Goal: Task Accomplishment & Management: Complete application form

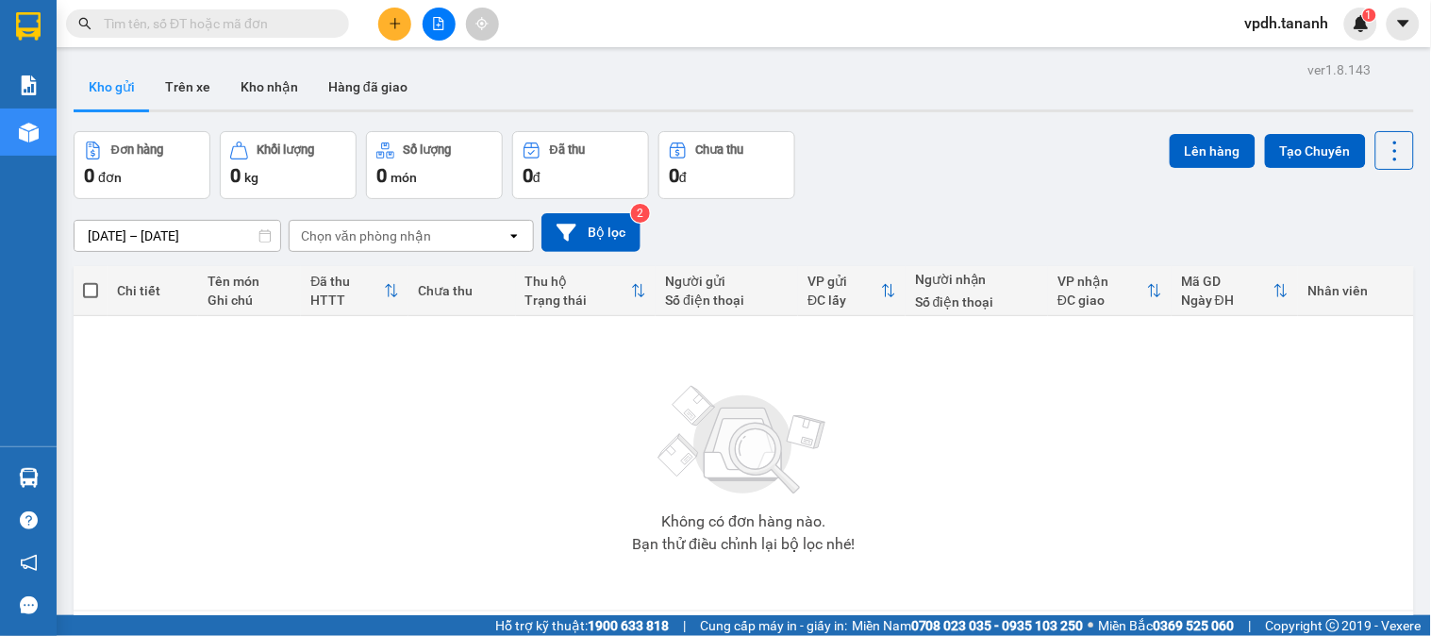
click at [377, 19] on div at bounding box center [439, 24] width 142 height 33
click at [400, 31] on button at bounding box center [394, 24] width 33 height 33
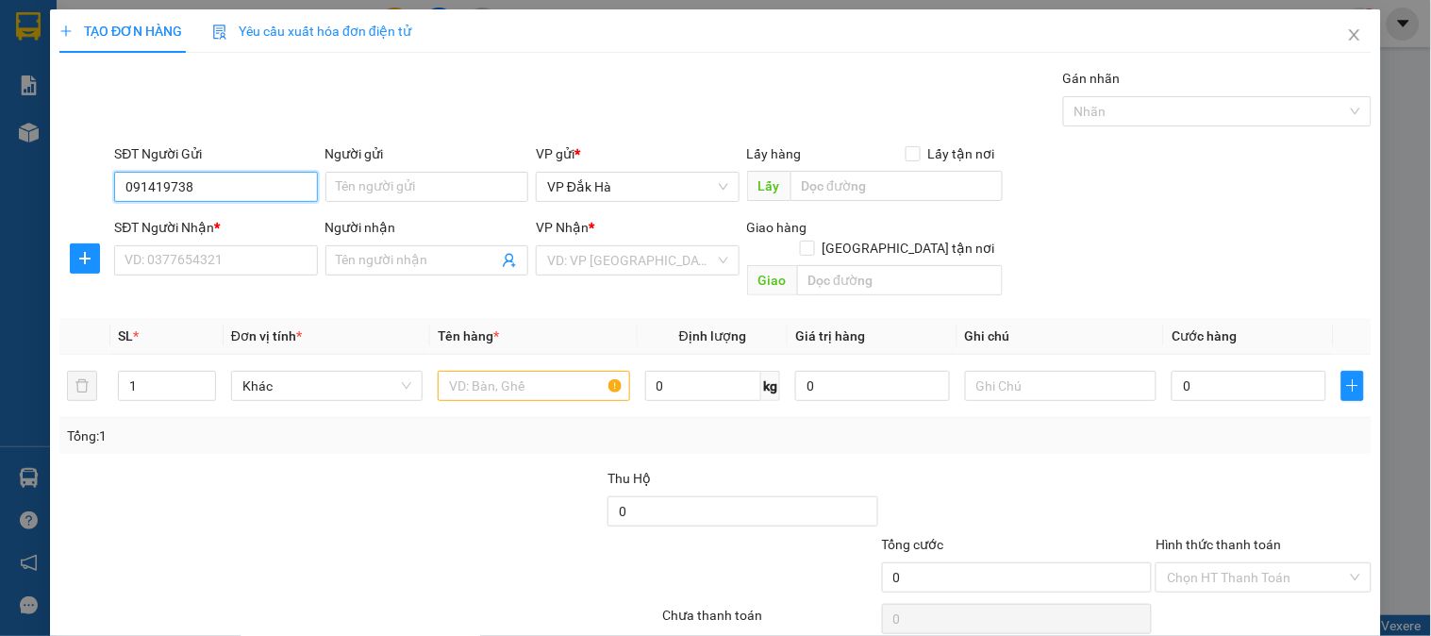
type input "0914197383"
click at [241, 214] on div "0914197383 - CÔ XINH" at bounding box center [214, 224] width 178 height 21
type input "CÔ XINH"
type input "0329618745"
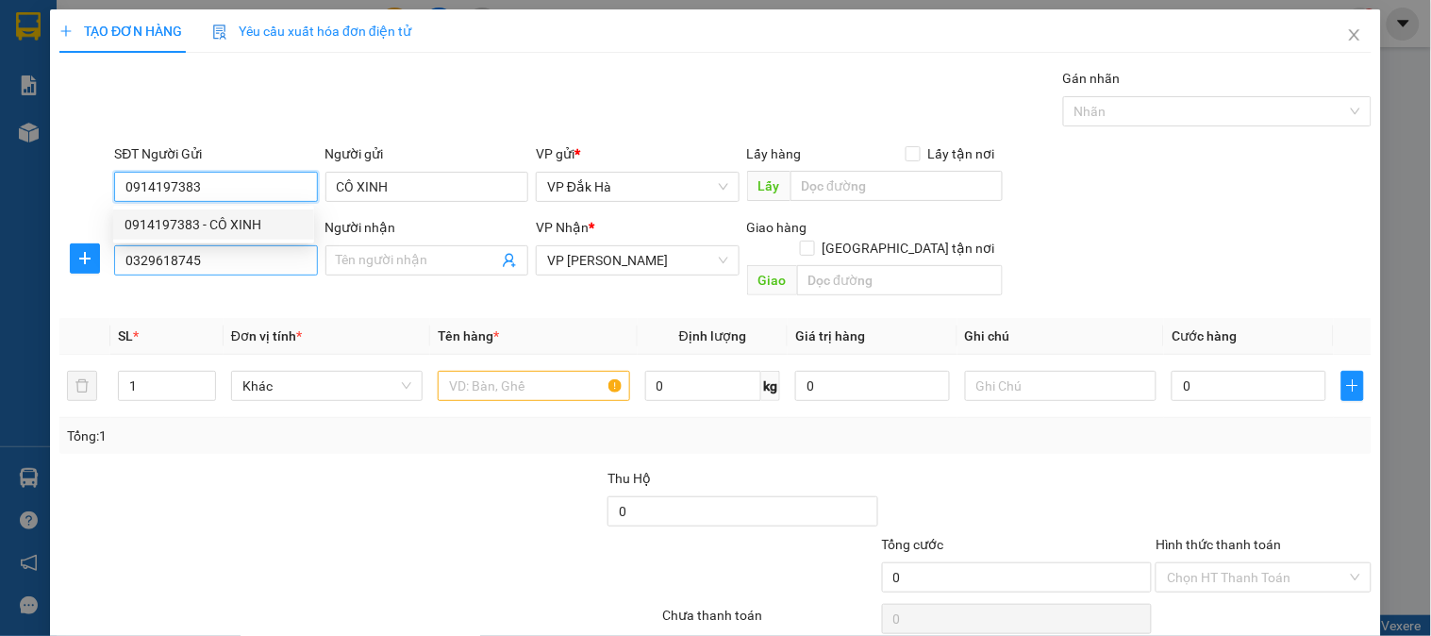
type input "50.000"
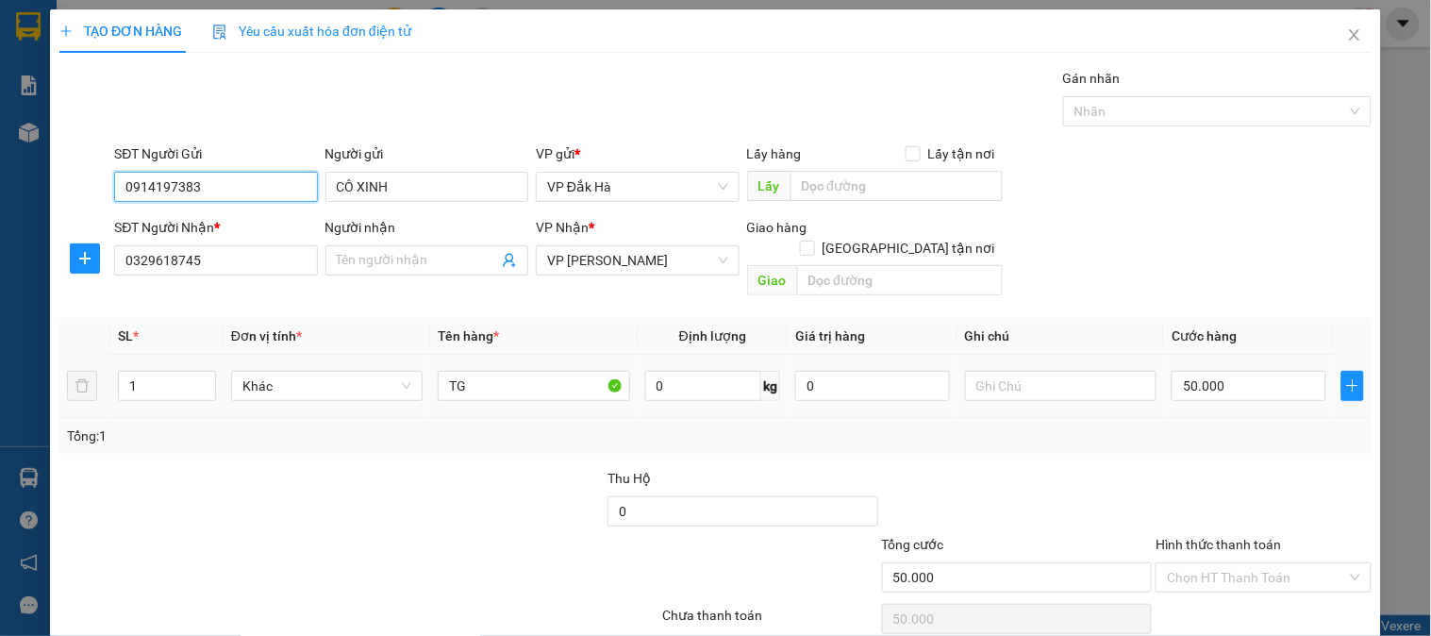
scroll to position [61, 0]
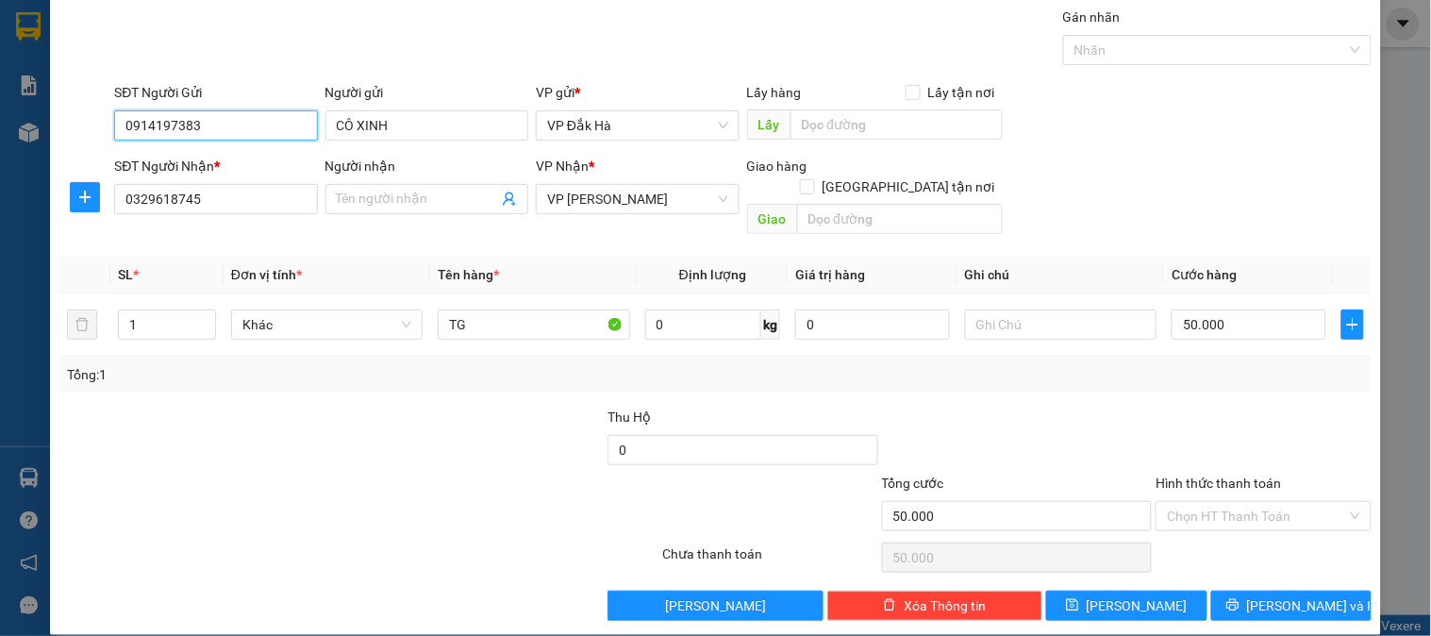
type input "0914197383"
click at [1238, 591] on button "[PERSON_NAME] và In" at bounding box center [1292, 606] width 160 height 30
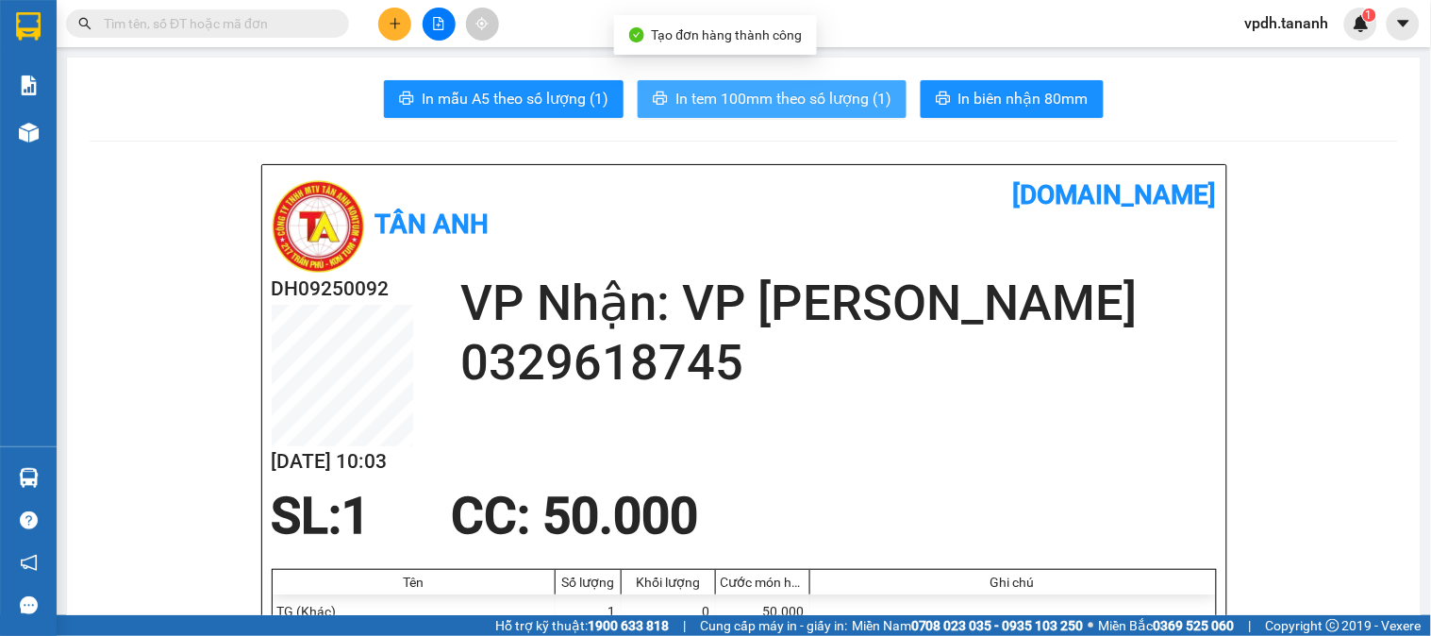
click at [693, 102] on span "In tem 100mm theo số lượng (1)" at bounding box center [784, 99] width 216 height 24
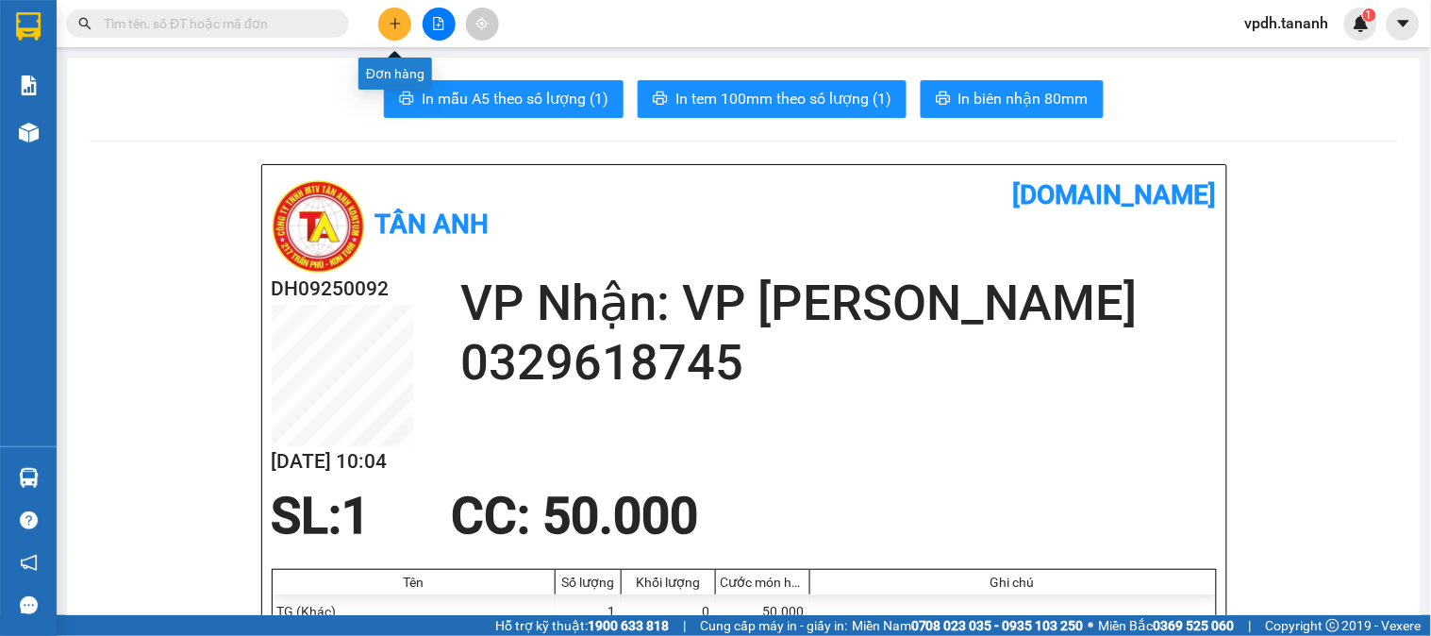
click at [409, 23] on button at bounding box center [394, 24] width 33 height 33
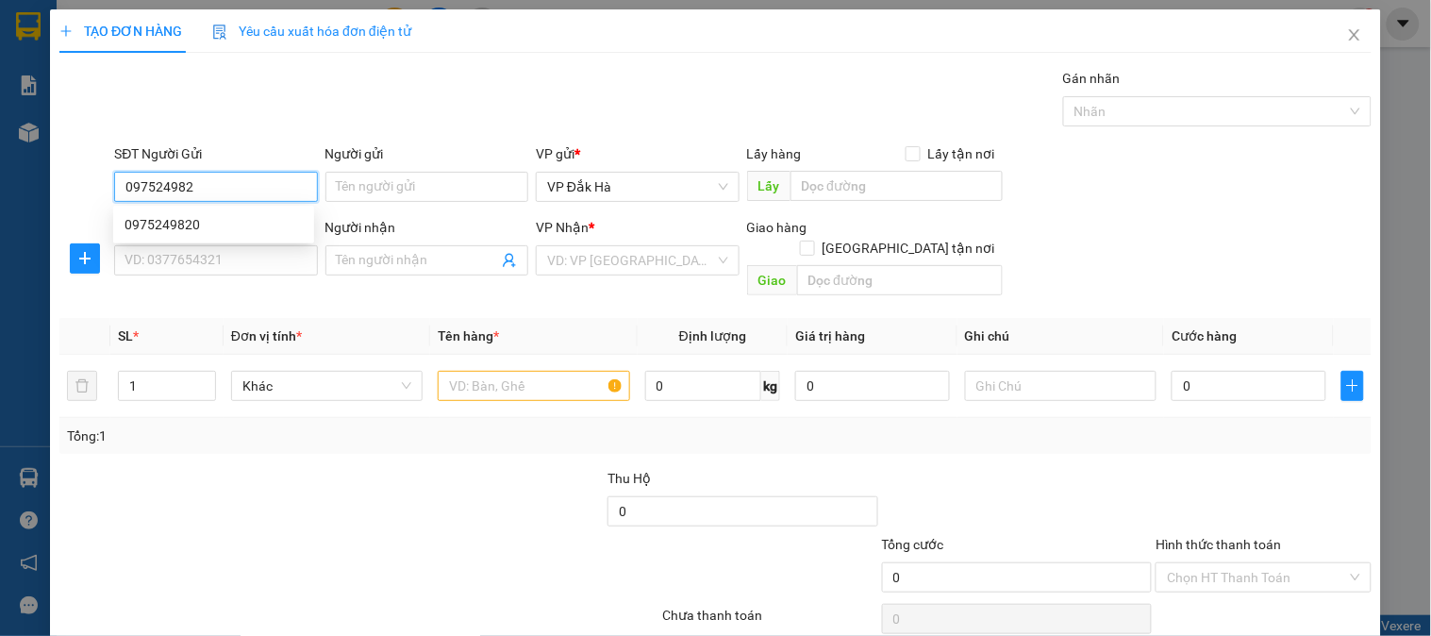
type input "0975249820"
click at [241, 220] on div "0975249820" at bounding box center [214, 224] width 178 height 21
type input "0357686198"
type input "CHỢ TRE"
type input "50.000"
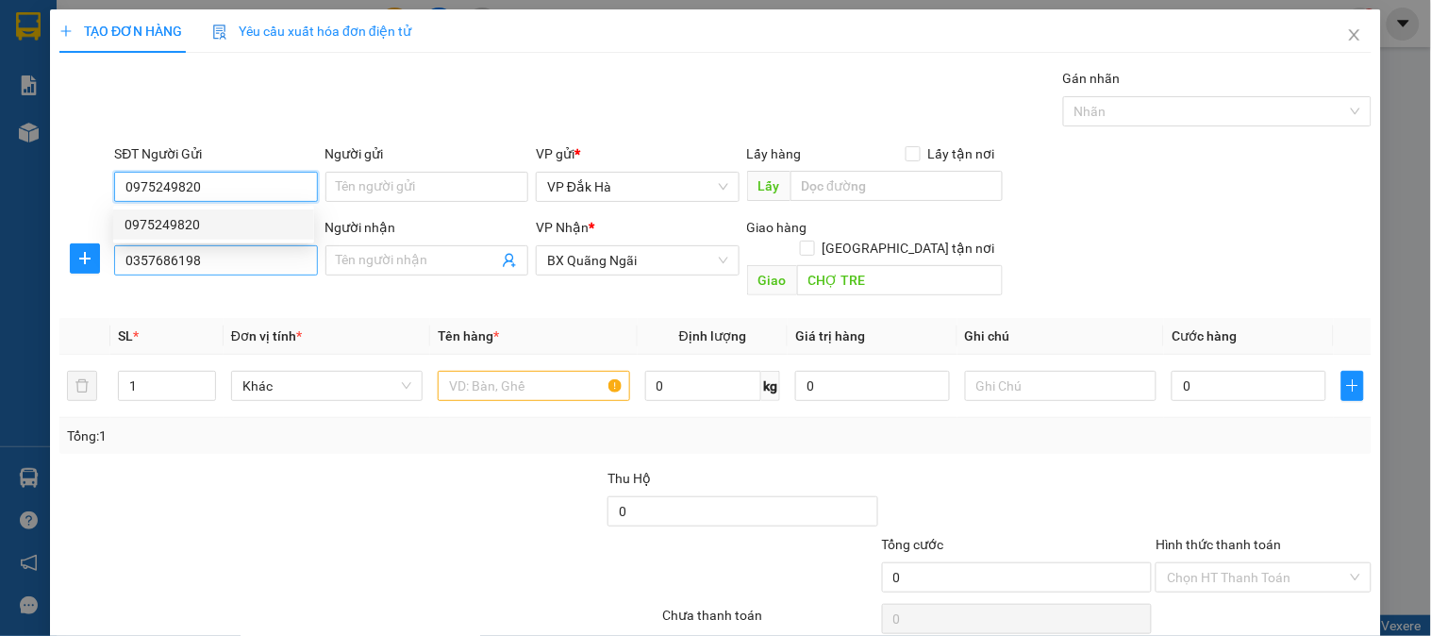
type input "50.000"
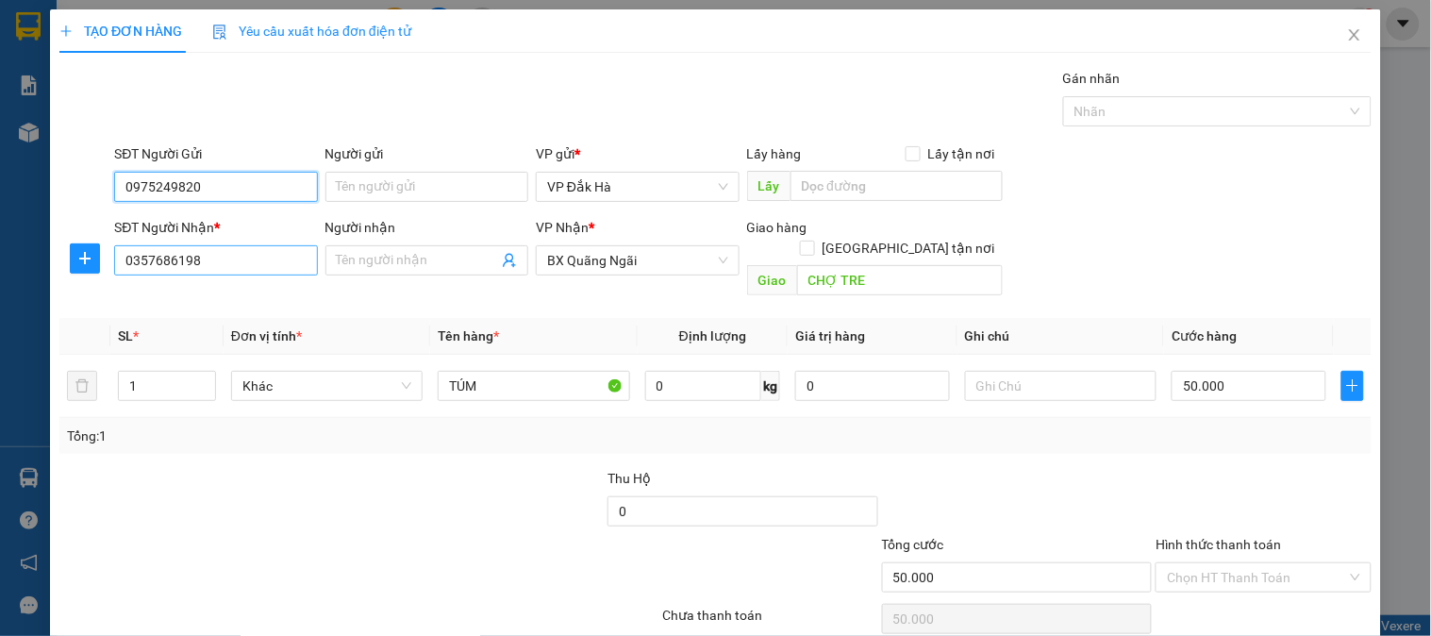
type input "0975249820"
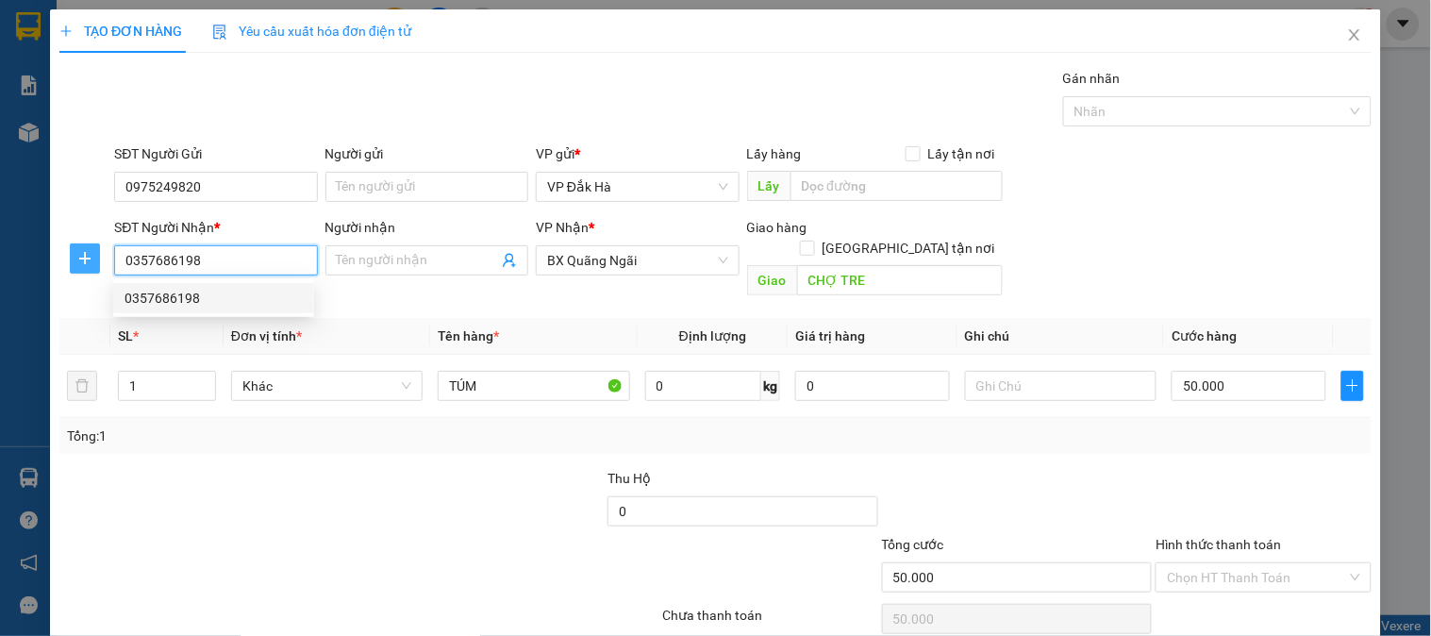
drag, startPoint x: 230, startPoint y: 271, endPoint x: 92, endPoint y: 262, distance: 138.0
click at [97, 271] on div "SĐT Người Nhận * 0357686198 Người nhận Tên người nhận VP Nhận * BX Quãng Ngãi G…" at bounding box center [716, 260] width 1316 height 87
type input "0977680195"
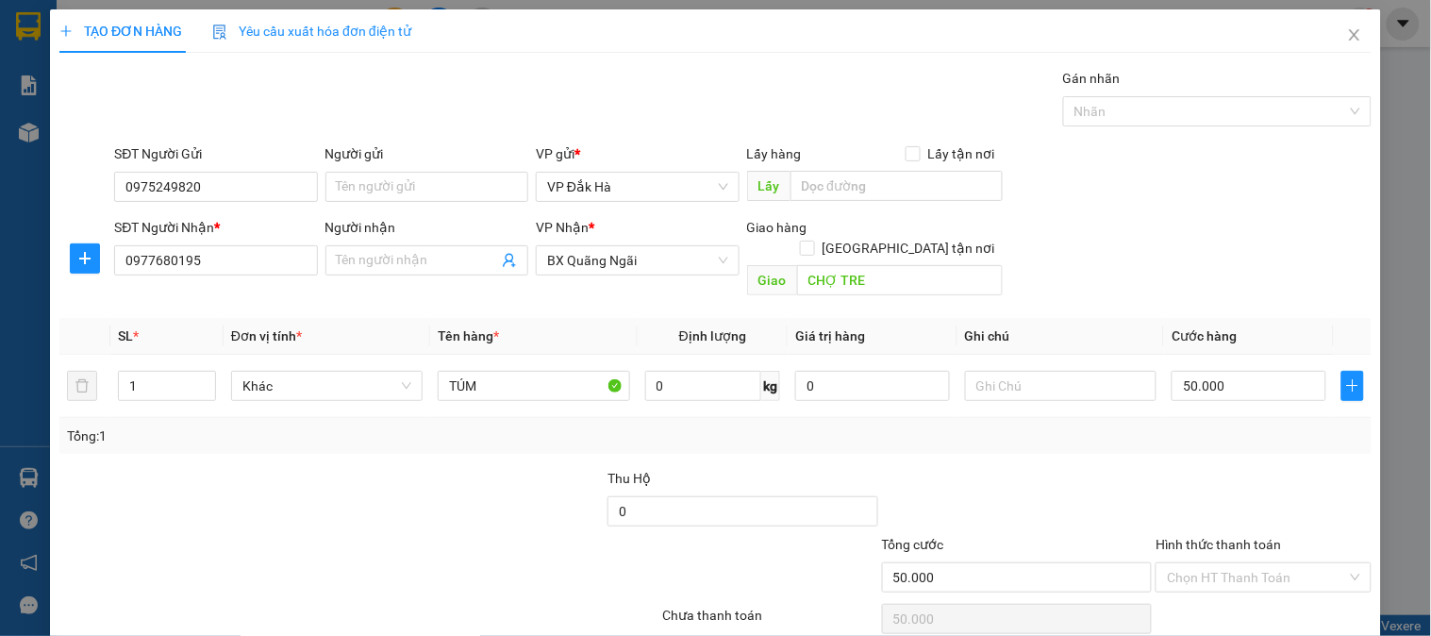
click at [658, 278] on div "VP Nhận * BX Quãng Ngãi" at bounding box center [637, 250] width 203 height 66
click at [719, 262] on span "BX Quãng Ngãi" at bounding box center [637, 260] width 180 height 28
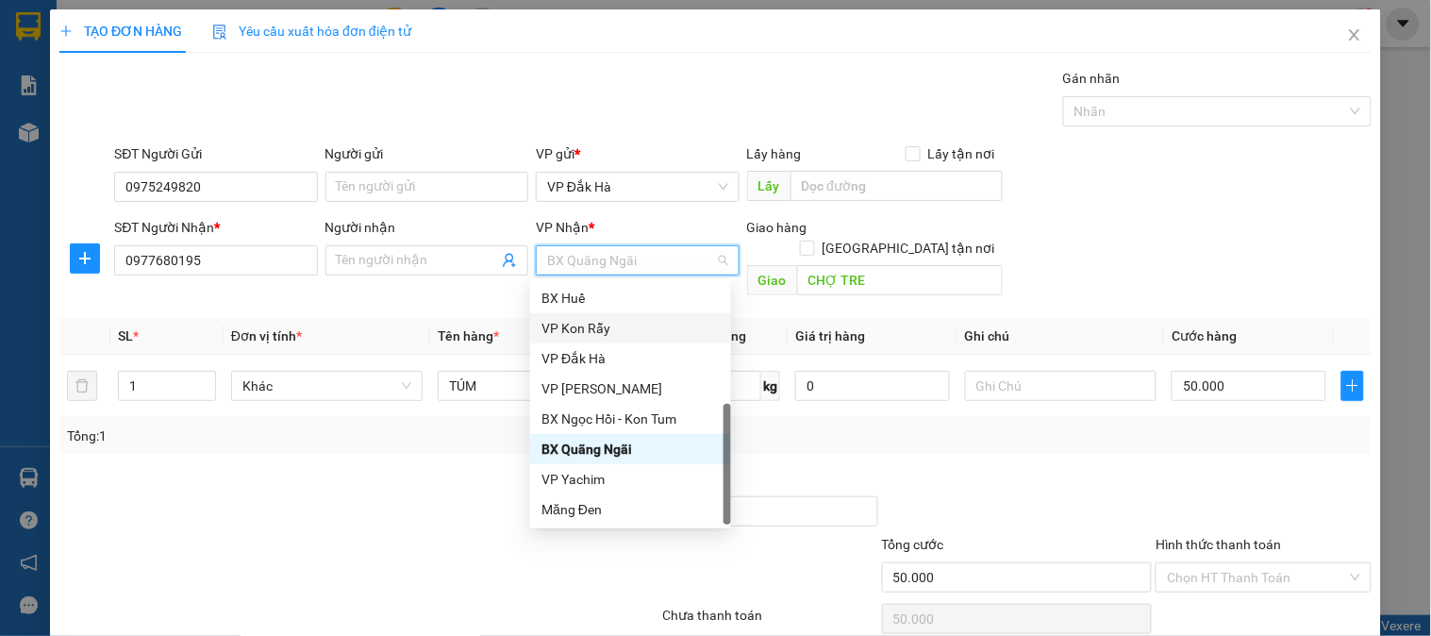
scroll to position [2, 0]
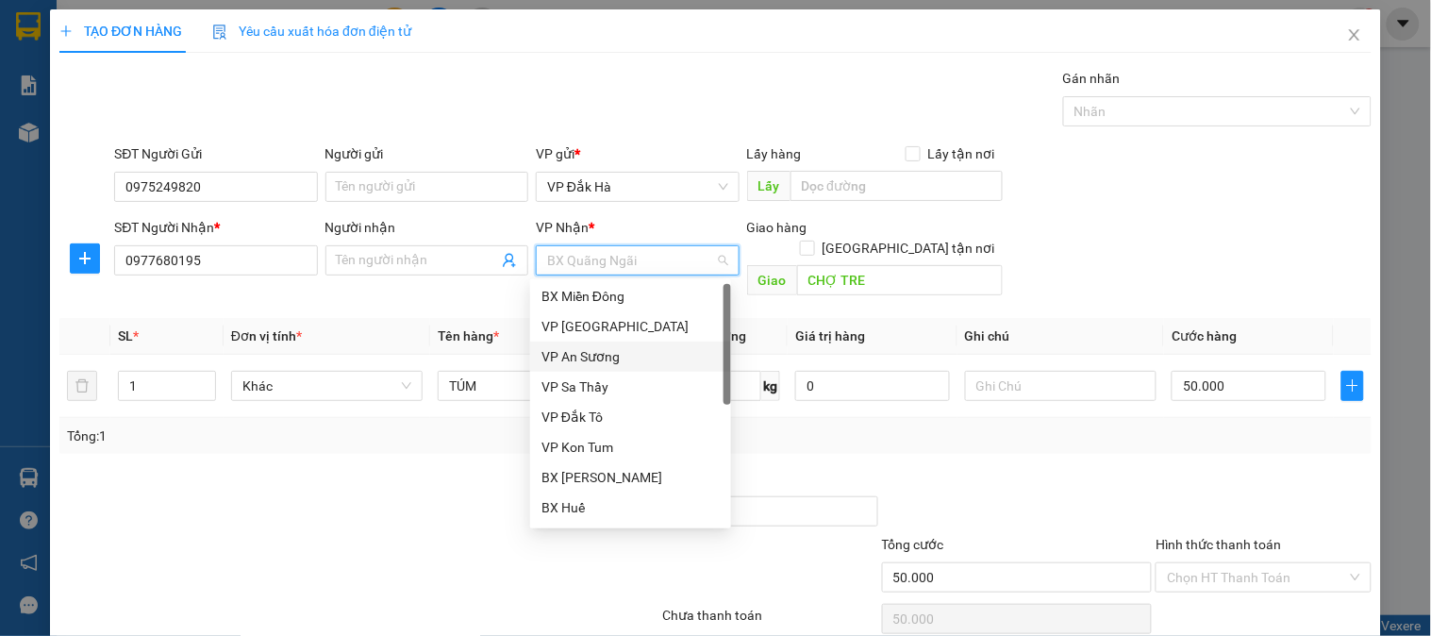
click at [614, 355] on div "VP An Sương" at bounding box center [631, 356] width 178 height 21
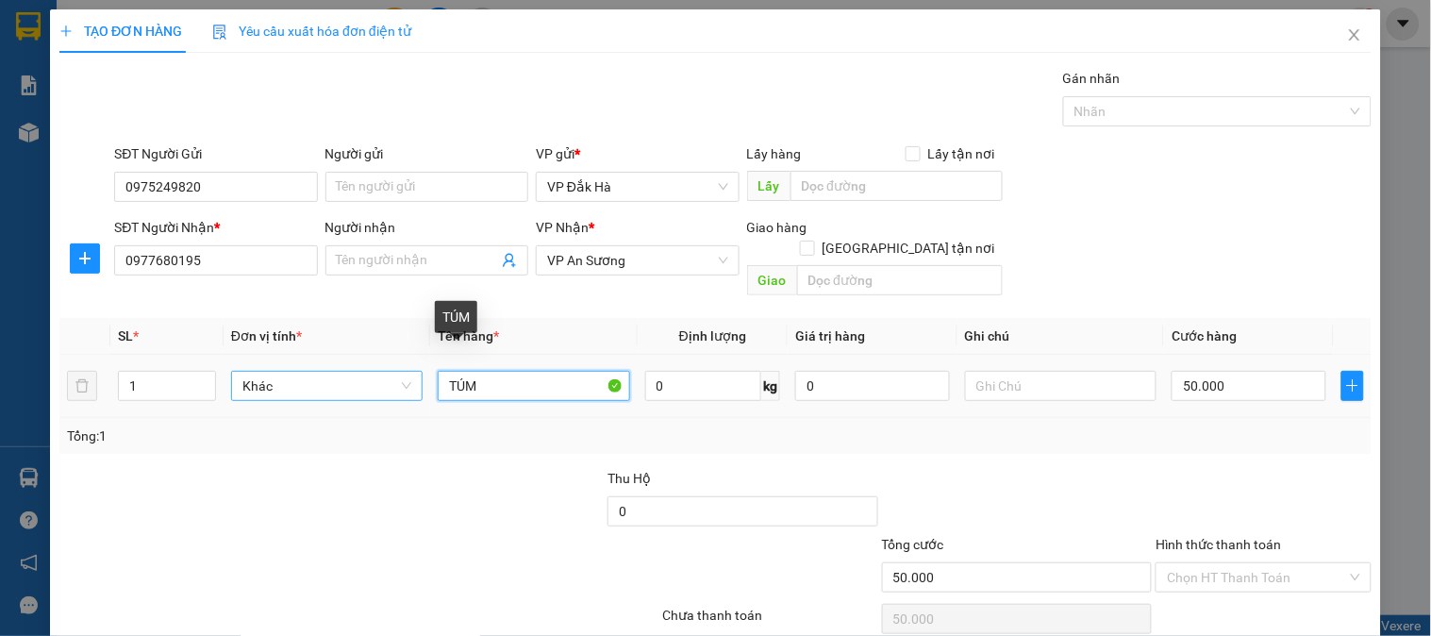
drag, startPoint x: 500, startPoint y: 372, endPoint x: 309, endPoint y: 361, distance: 191.8
click at [316, 365] on tr "1 Khác TÚM 0 kg 0 50.000" at bounding box center [715, 386] width 1312 height 63
type input "BAO"
click at [1228, 371] on input "50.000" at bounding box center [1249, 386] width 155 height 30
type input "8"
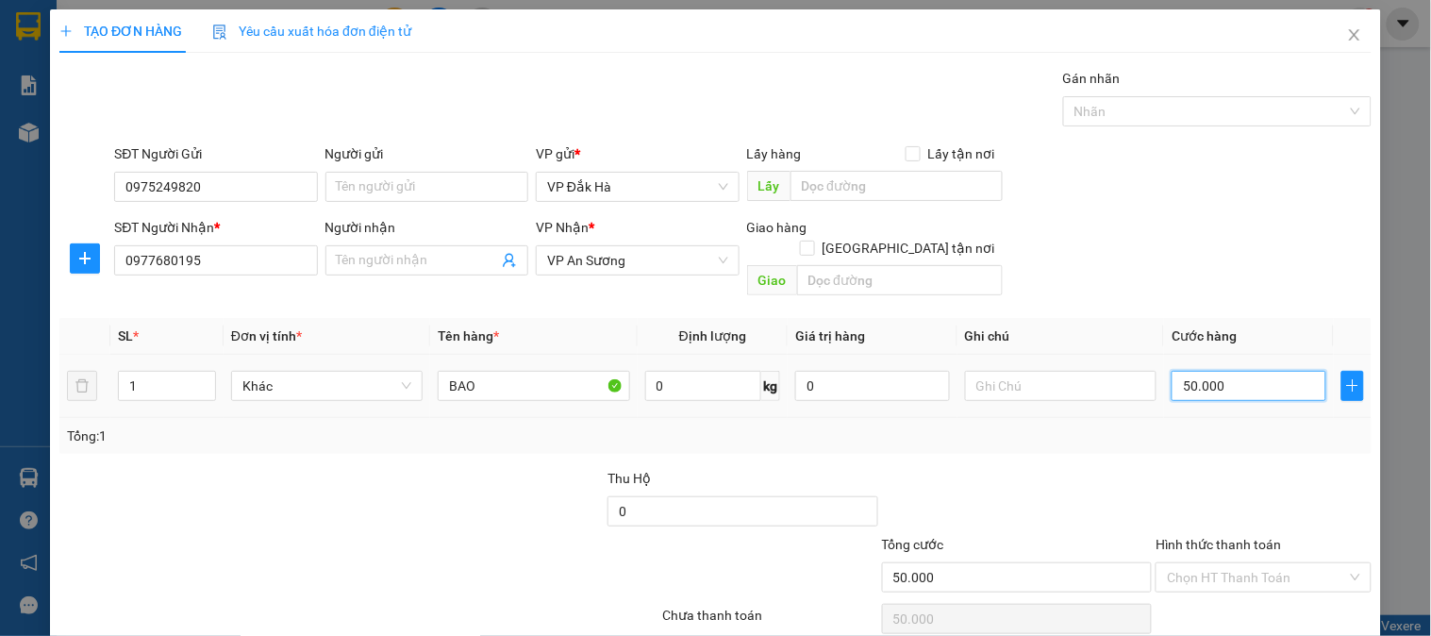
type input "8"
type input "80"
type input "800"
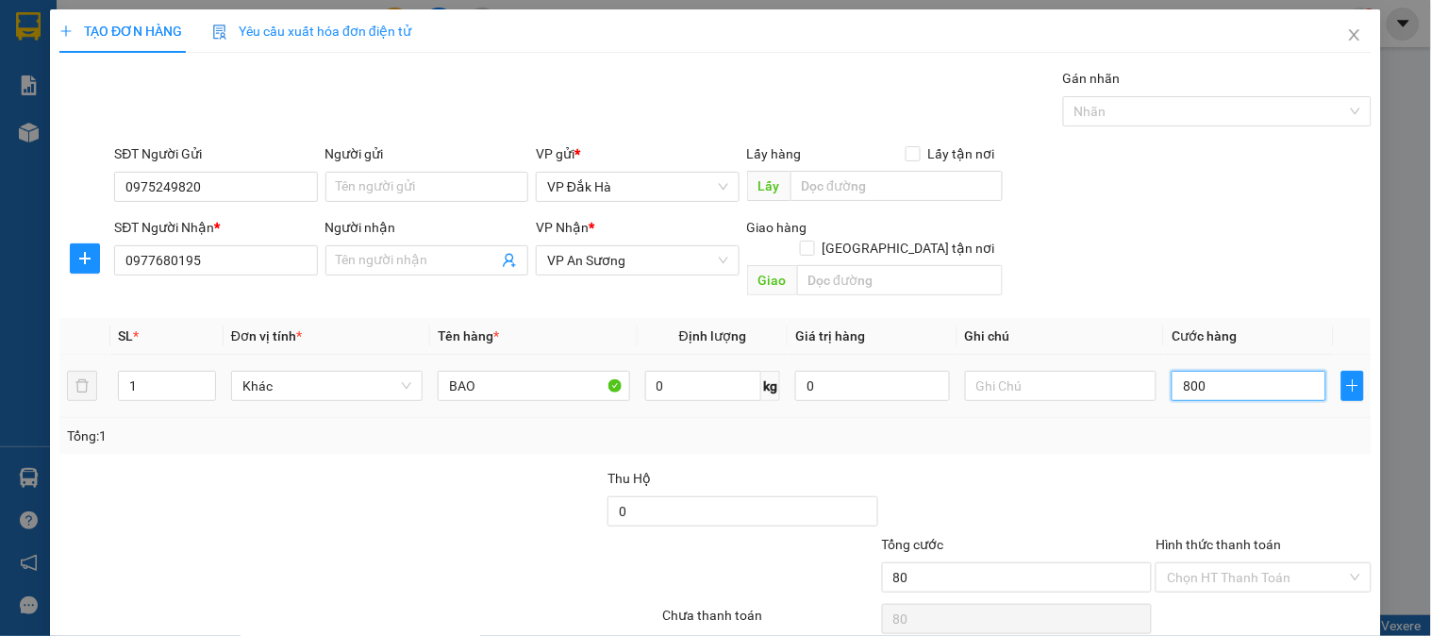
type input "800"
type input "8.000"
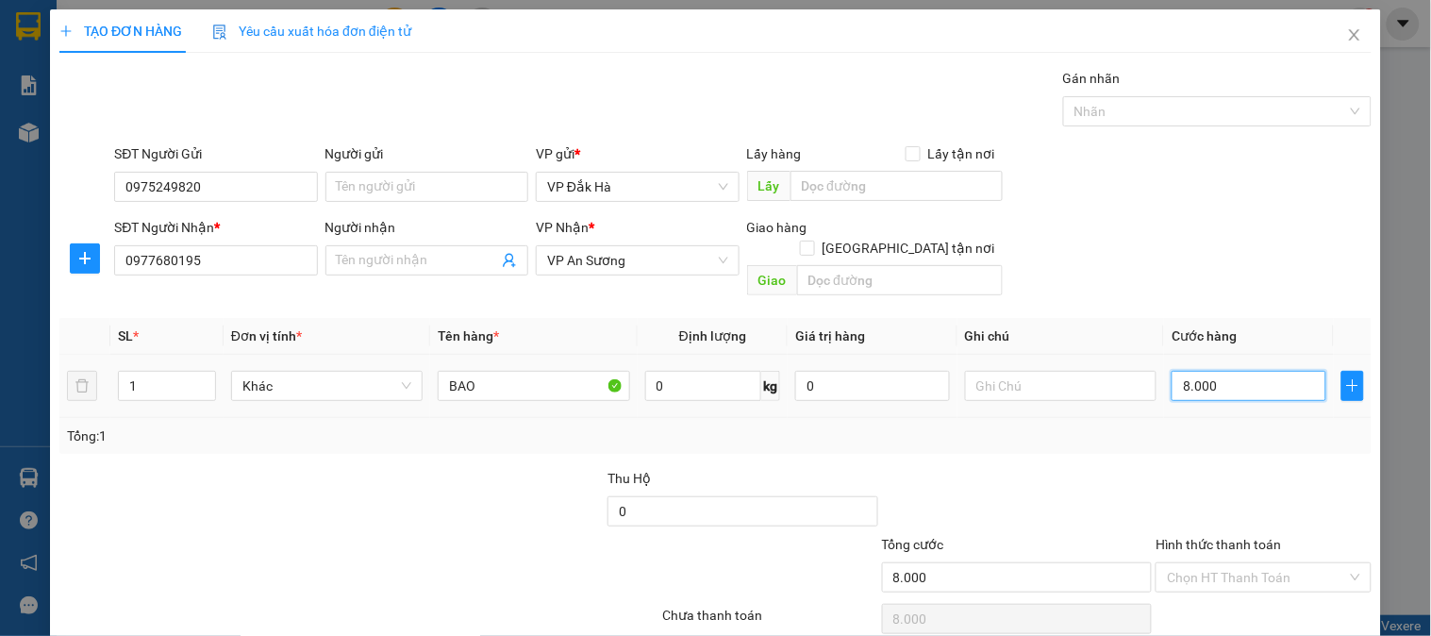
type input "80.000"
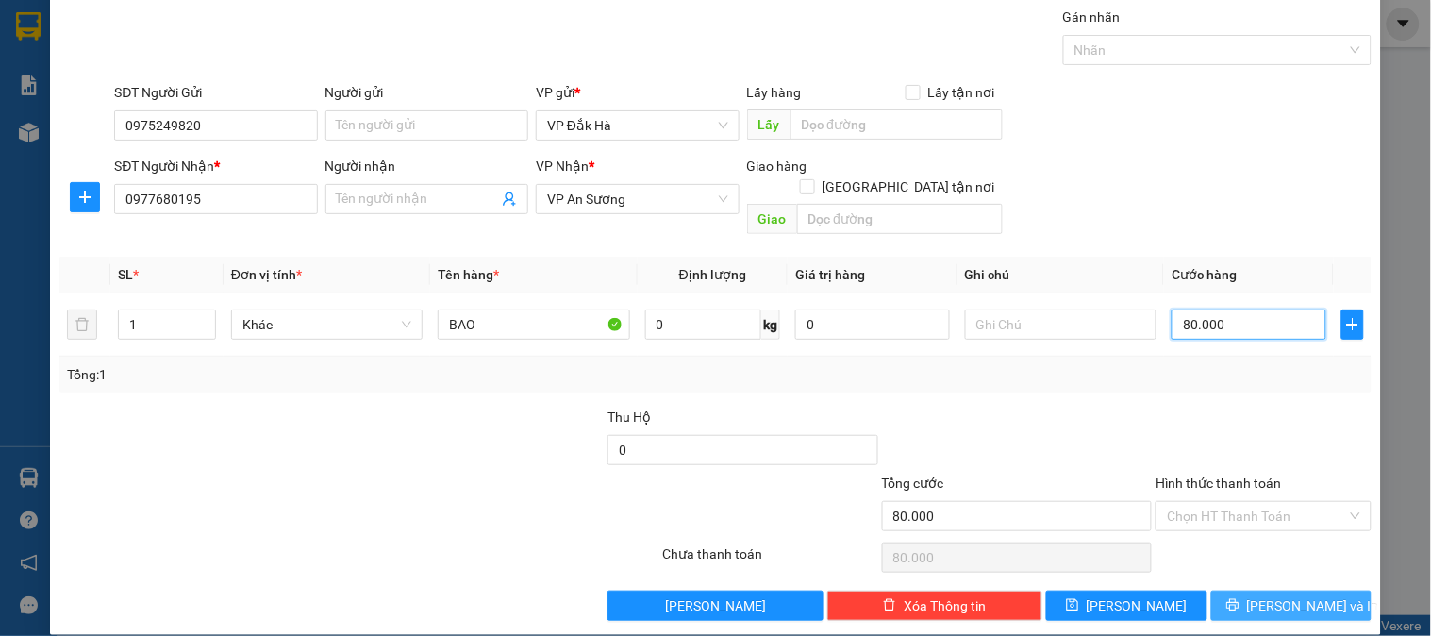
type input "80.000"
click at [1284, 595] on span "[PERSON_NAME] và In" at bounding box center [1313, 605] width 132 height 21
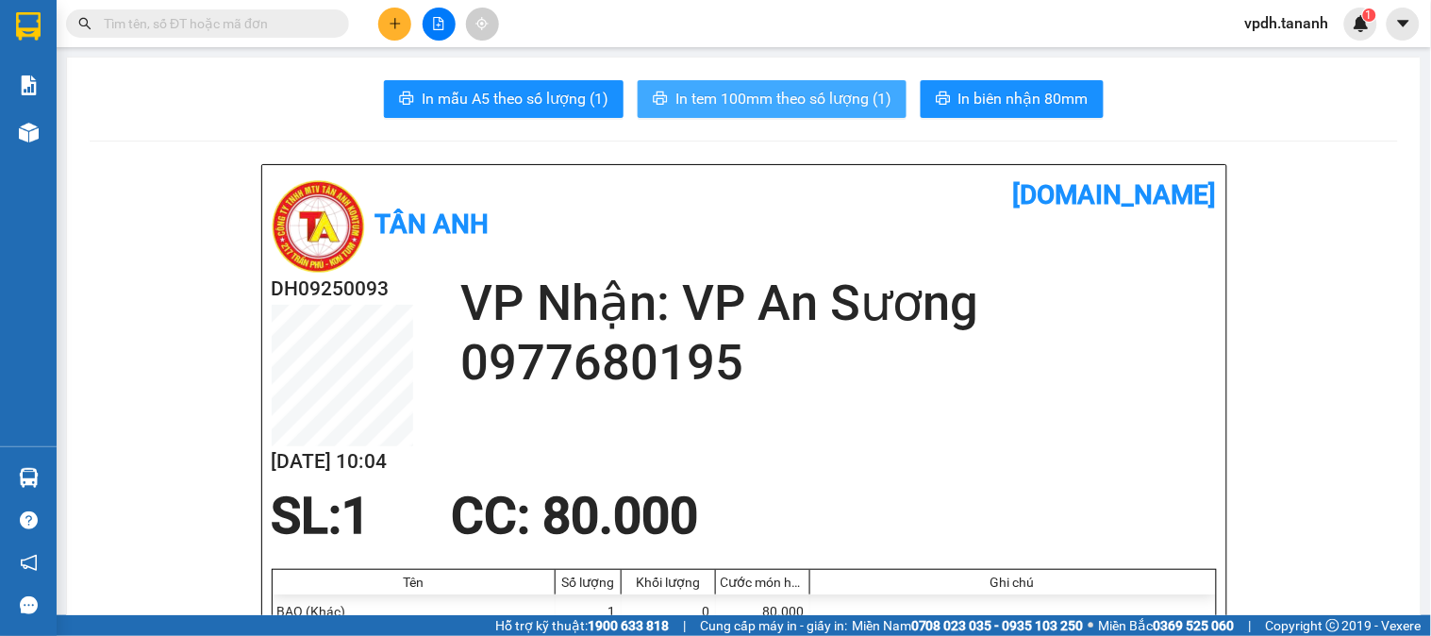
click at [874, 107] on span "In tem 100mm theo số lượng (1)" at bounding box center [784, 99] width 216 height 24
